Goal: Information Seeking & Learning: Understand process/instructions

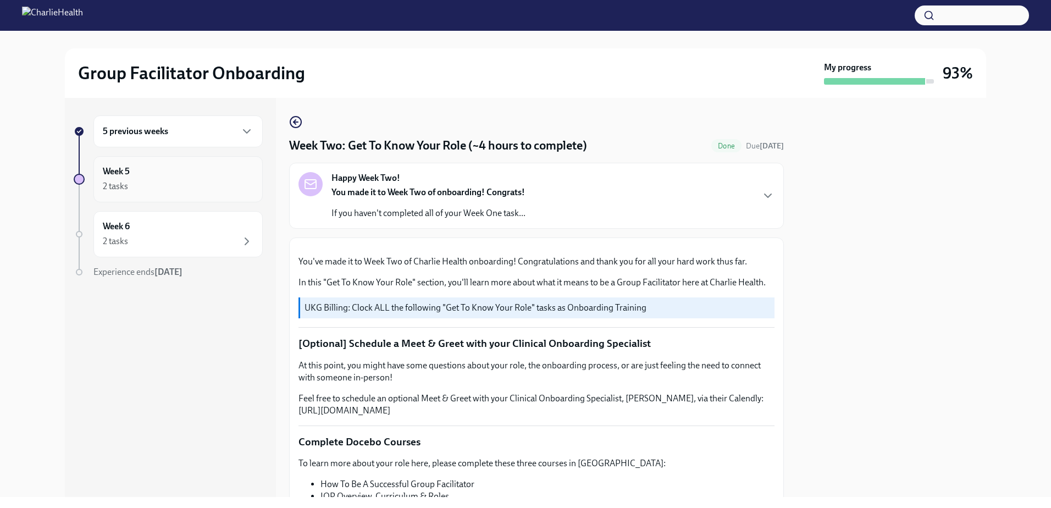
click at [173, 182] on div "2 tasks" at bounding box center [178, 186] width 151 height 13
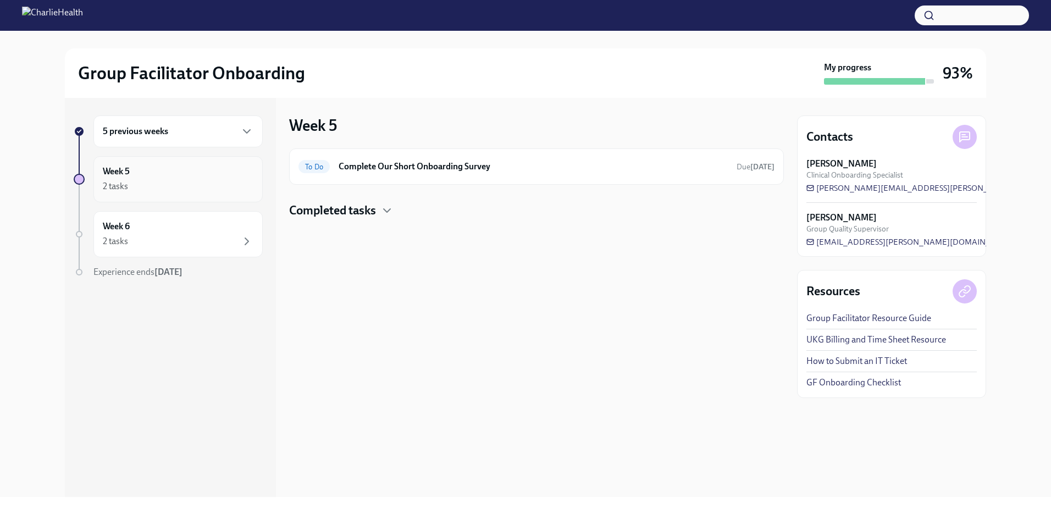
click at [145, 170] on div "Week 5 2 tasks" at bounding box center [178, 178] width 151 height 27
click at [152, 238] on div "2 tasks" at bounding box center [178, 241] width 151 height 13
click at [208, 131] on div "5 previous weeks" at bounding box center [178, 131] width 151 height 13
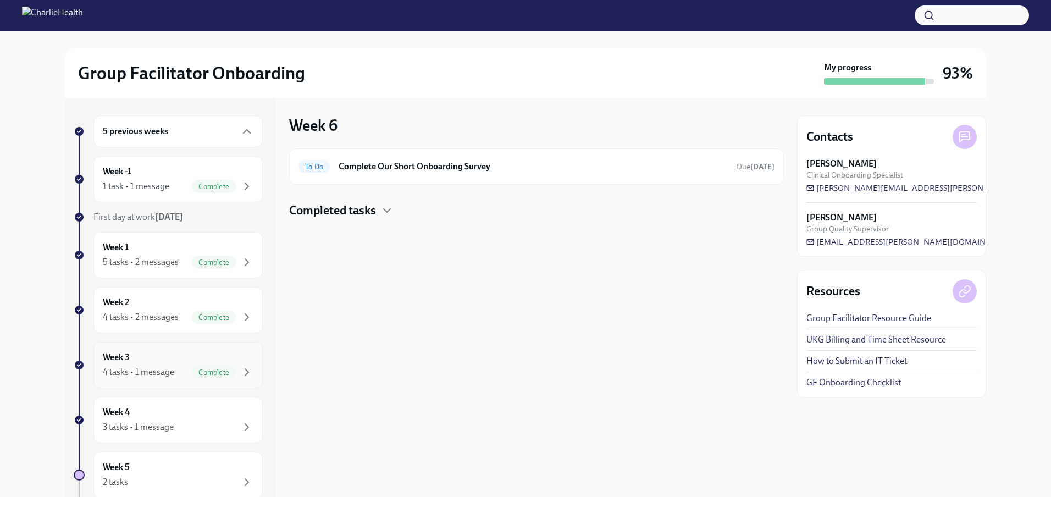
scroll to position [55, 0]
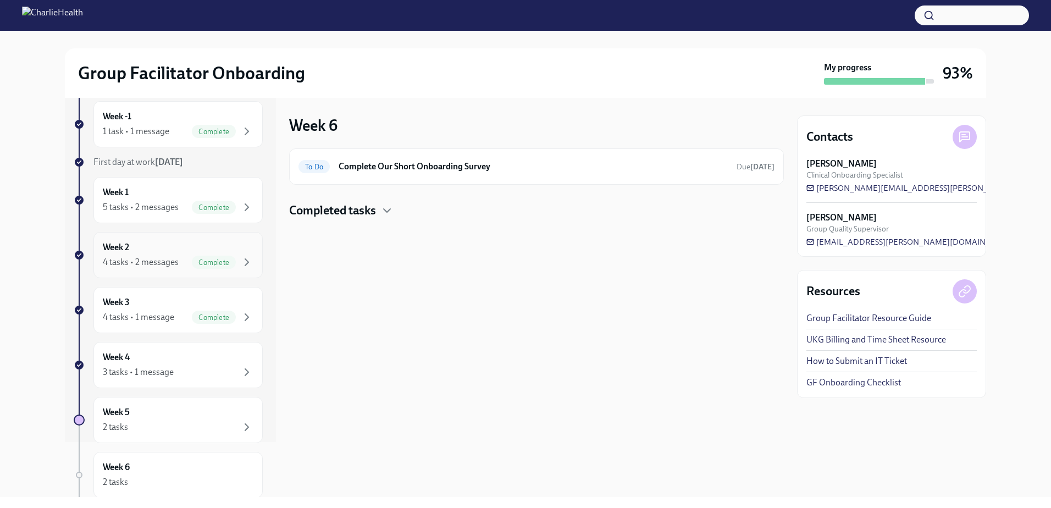
click at [146, 266] on div "4 tasks • 2 messages" at bounding box center [141, 262] width 76 height 12
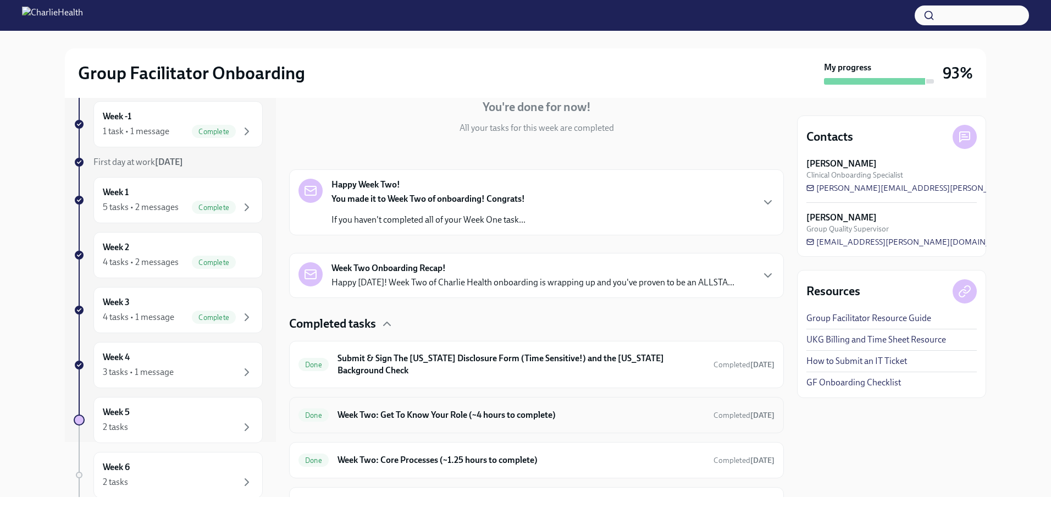
scroll to position [165, 0]
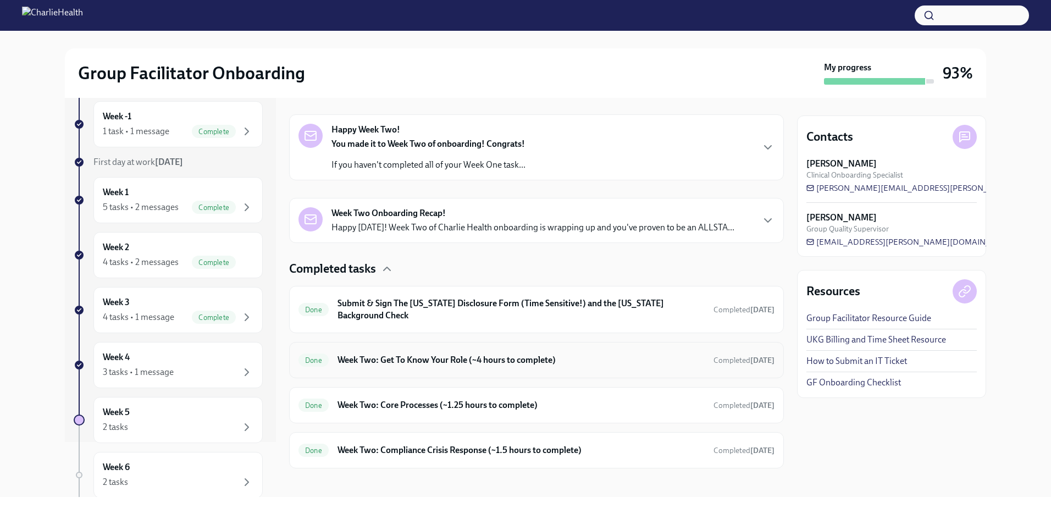
click at [484, 360] on h6 "Week Two: Get To Know Your Role (~4 hours to complete)" at bounding box center [520, 360] width 367 height 12
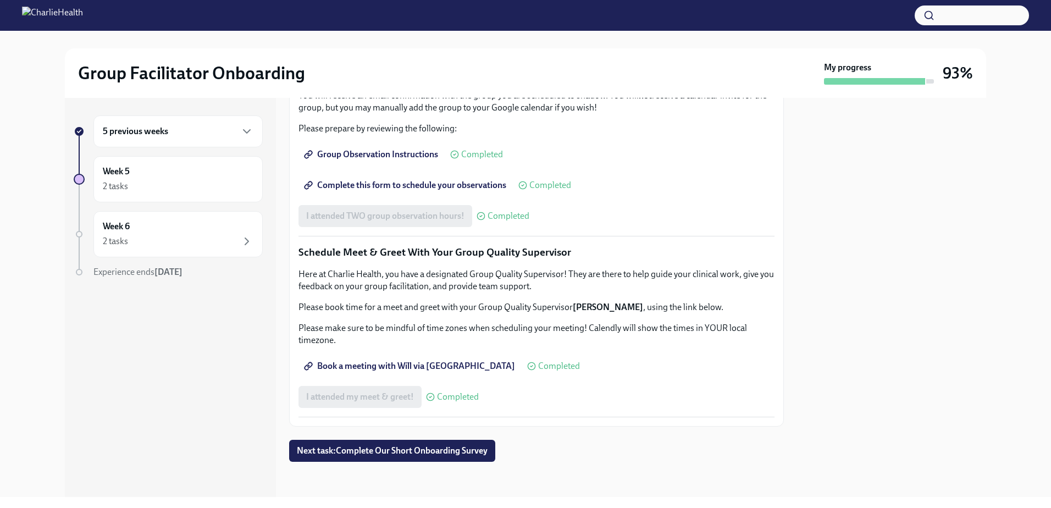
scroll to position [824, 0]
click at [387, 191] on span "Complete this form to schedule your observations" at bounding box center [406, 185] width 200 height 11
click at [399, 160] on span "Group Observation Instructions" at bounding box center [372, 154] width 132 height 11
